Goal: Task Accomplishment & Management: Use online tool/utility

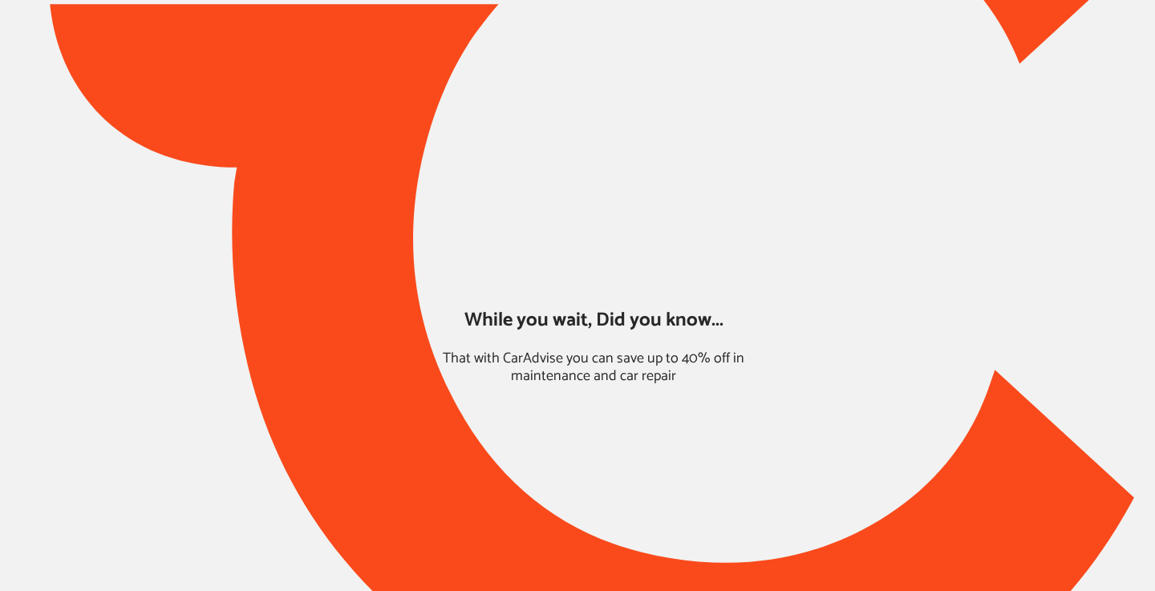
type input "*****"
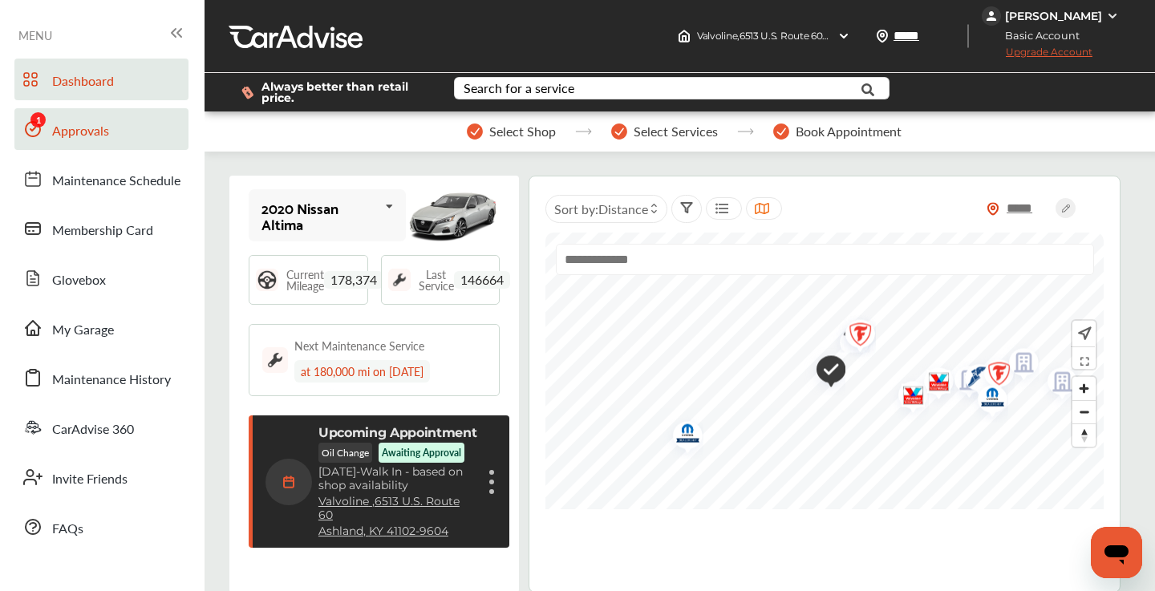
click at [95, 134] on span "Approvals" at bounding box center [80, 131] width 57 height 21
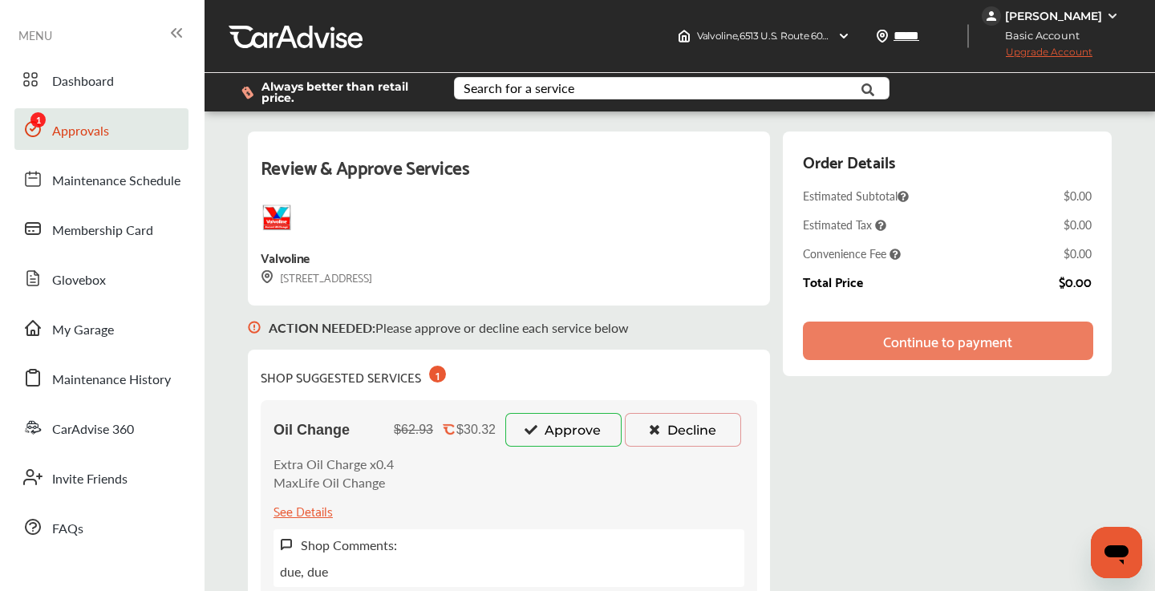
click at [567, 431] on button "Approve" at bounding box center [563, 430] width 116 height 34
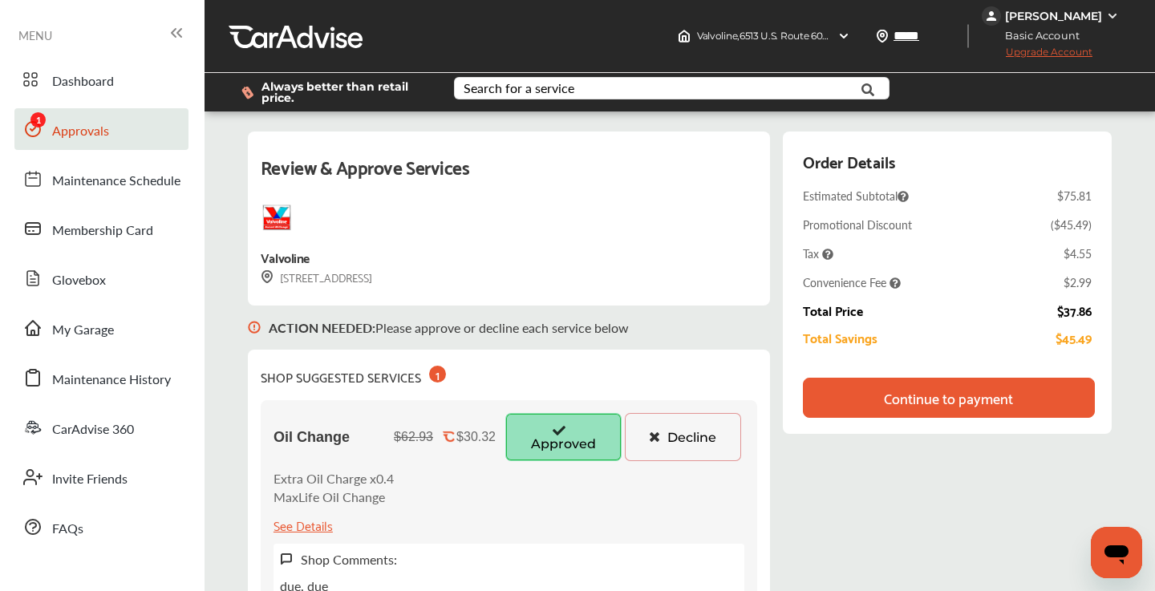
click at [913, 403] on div "Continue to payment" at bounding box center [948, 398] width 129 height 16
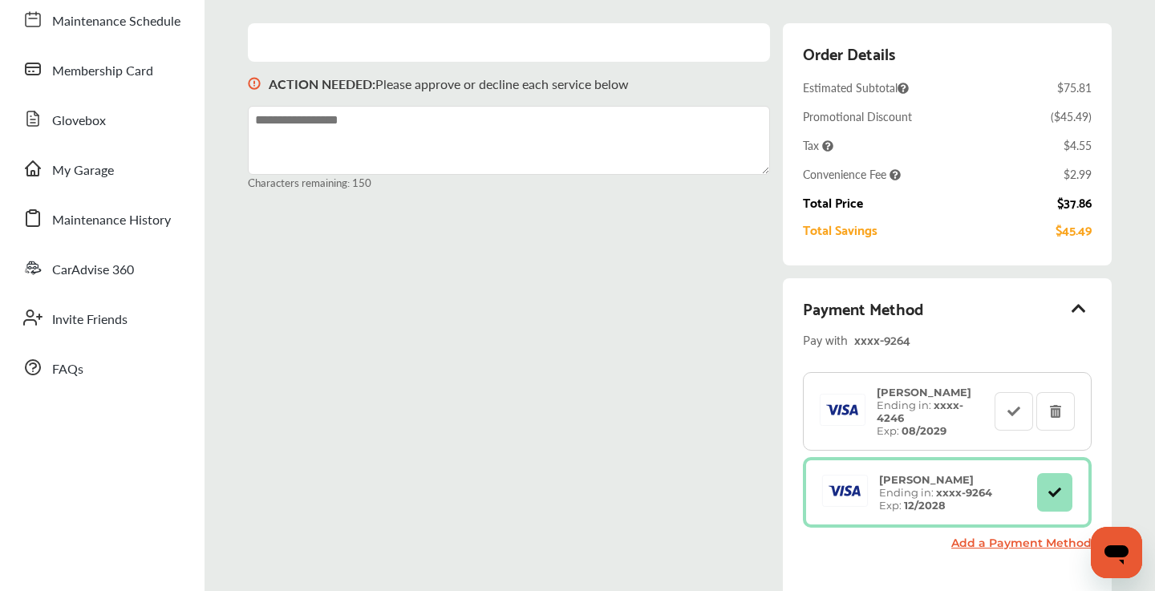
scroll to position [165, 0]
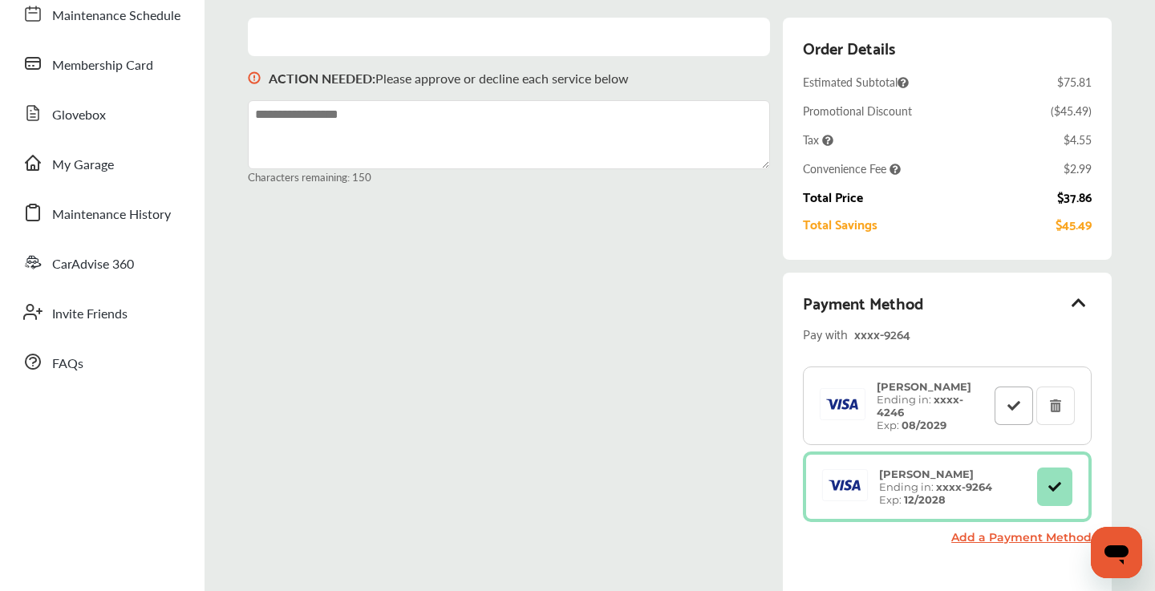
click at [1008, 410] on icon at bounding box center [1013, 404] width 15 height 11
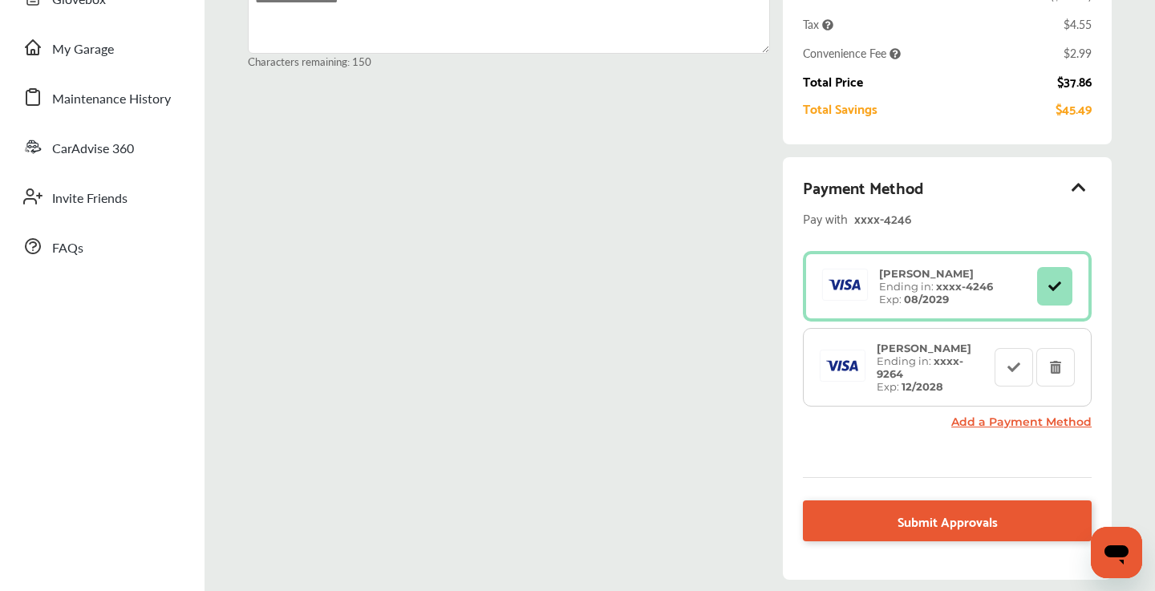
scroll to position [334, 0]
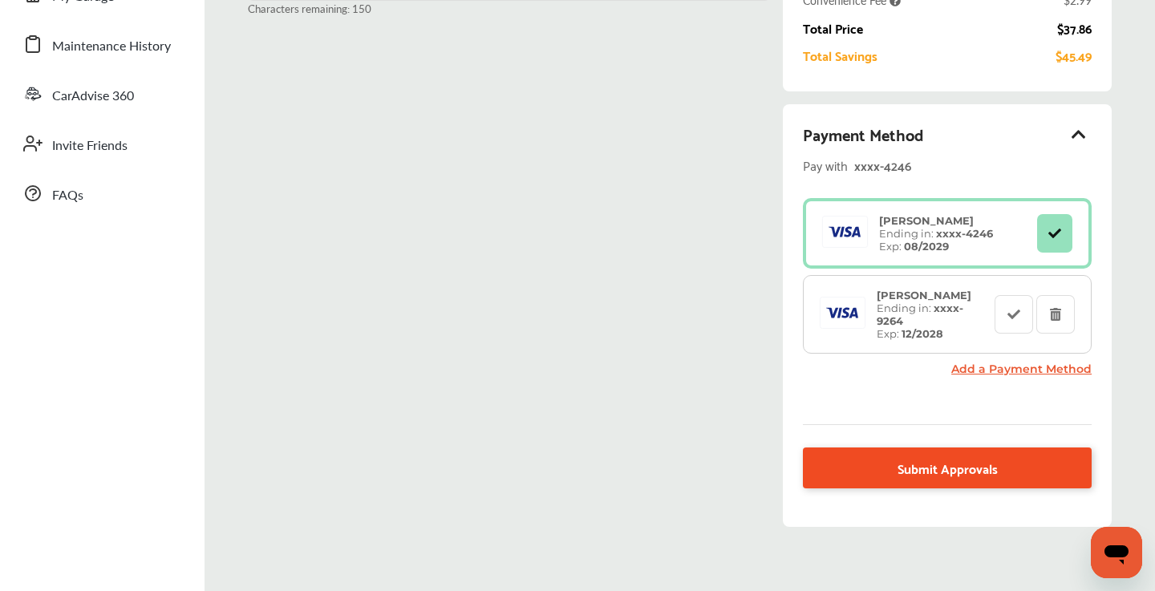
click at [873, 466] on link "Submit Approvals" at bounding box center [947, 467] width 289 height 41
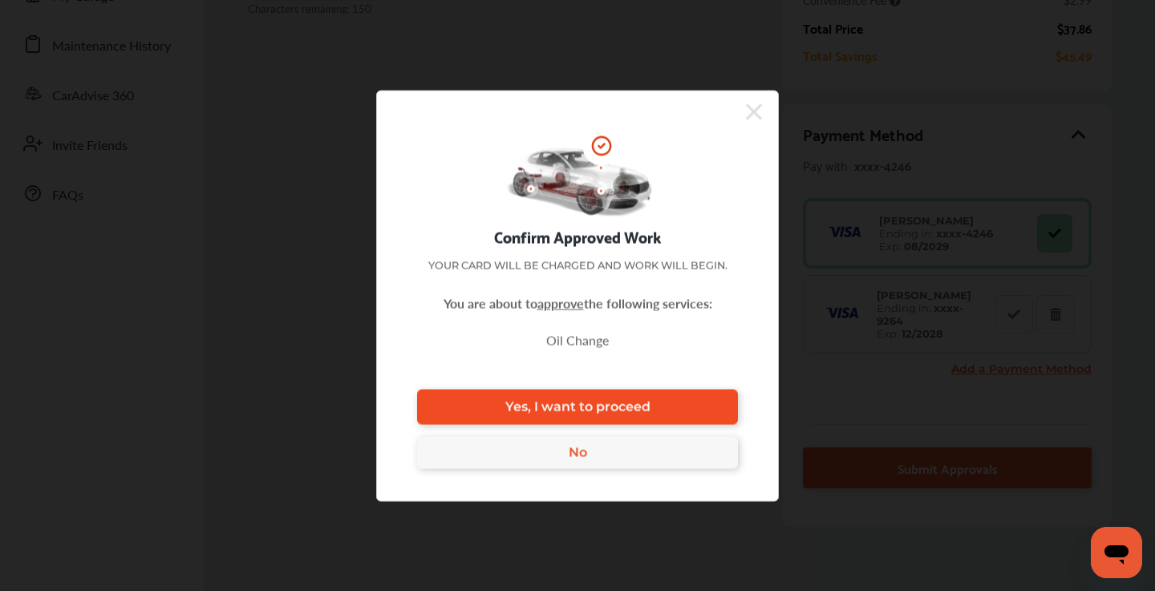
click at [599, 401] on span "Yes, I want to proceed" at bounding box center [577, 406] width 145 height 15
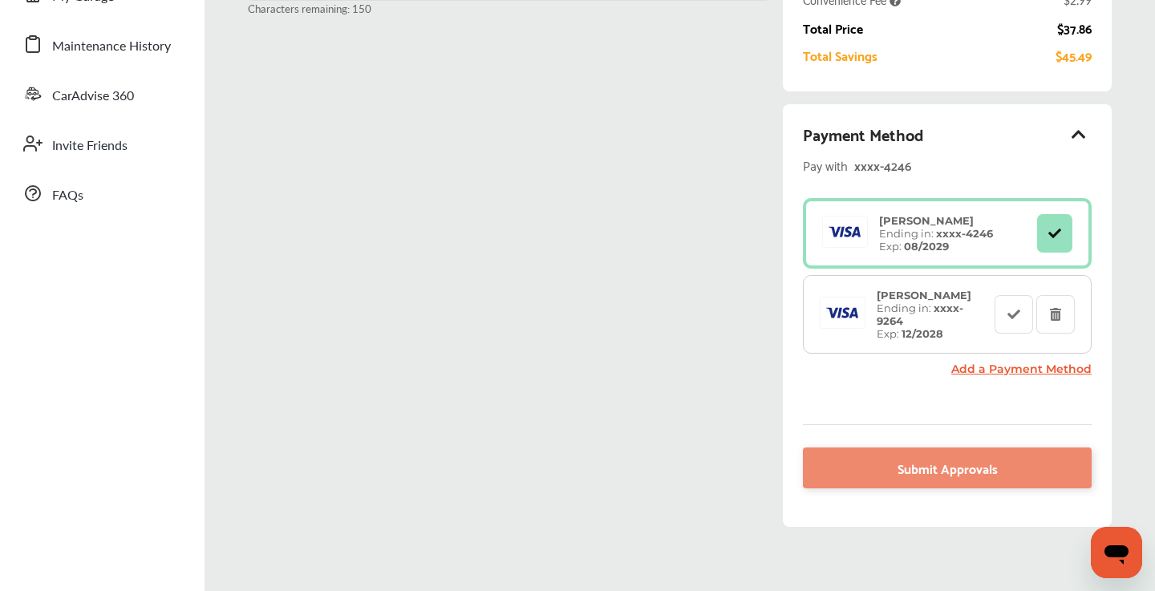
scroll to position [227, 0]
